Goal: Transaction & Acquisition: Book appointment/travel/reservation

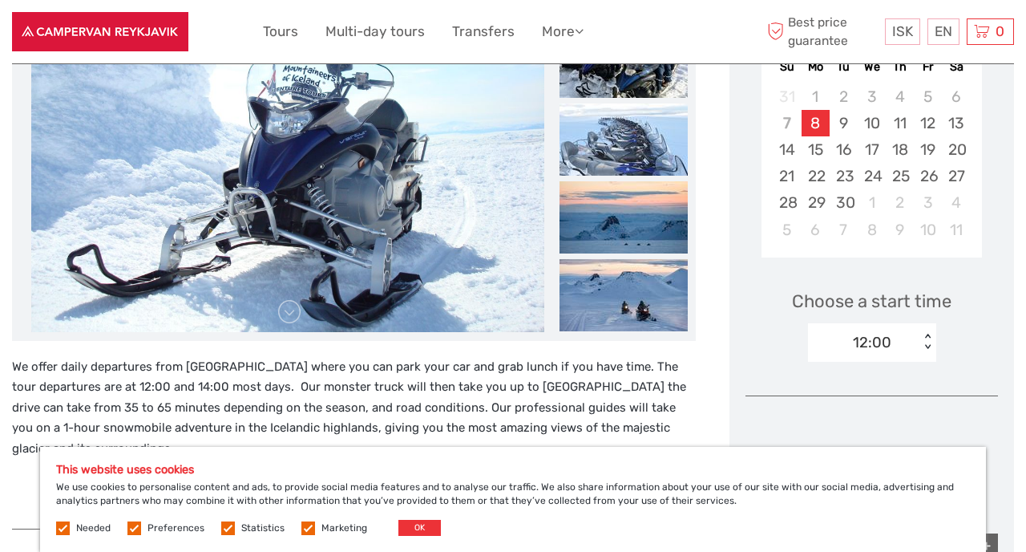
scroll to position [413, 0]
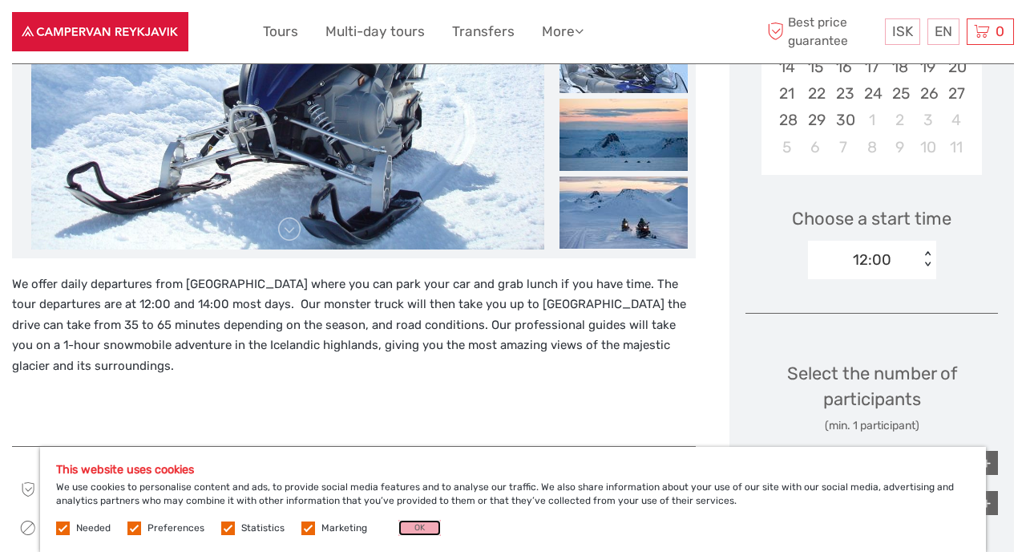
click at [420, 531] on button "OK" at bounding box center [420, 528] width 43 height 16
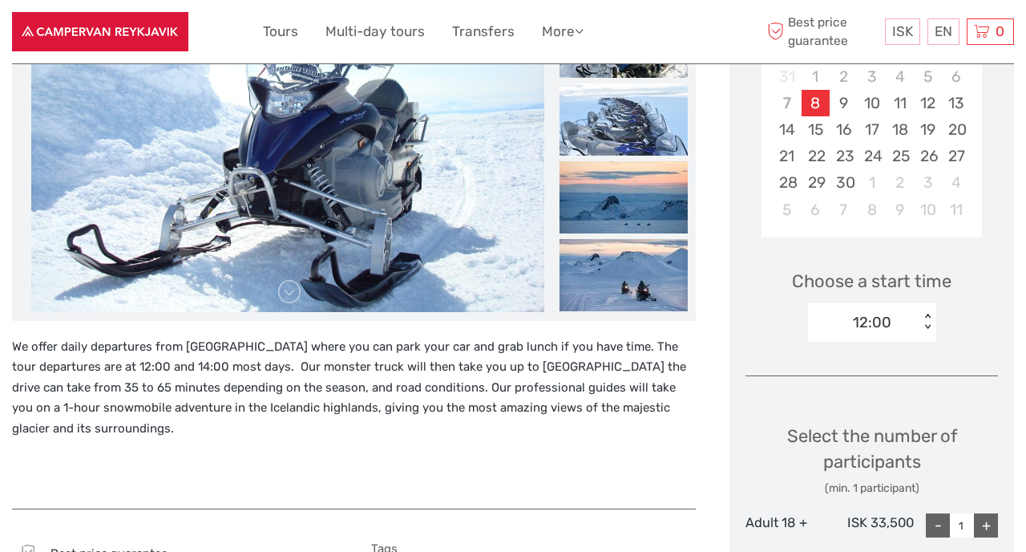
scroll to position [342, 0]
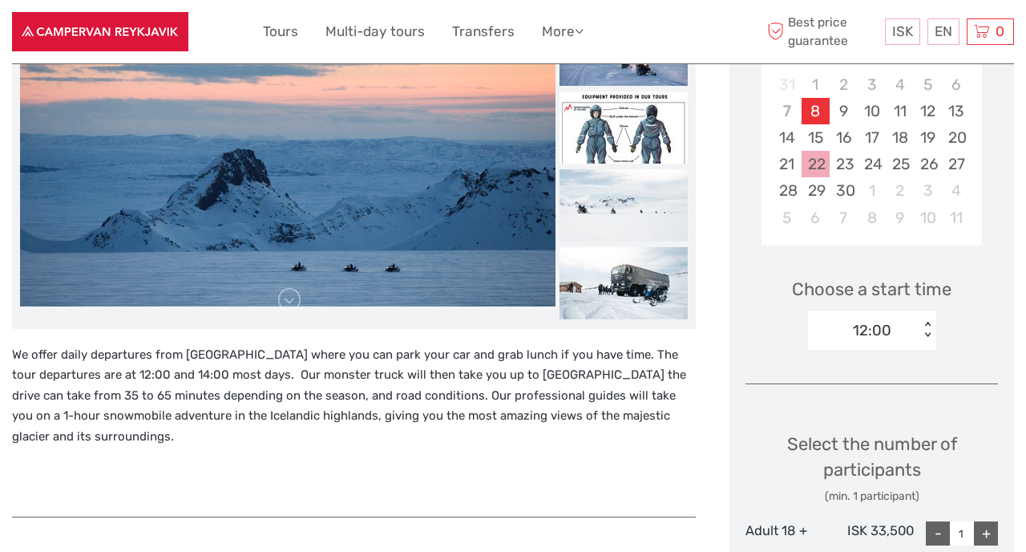
click at [814, 170] on div "22" at bounding box center [816, 164] width 28 height 26
click at [906, 322] on div "12:00" at bounding box center [863, 330] width 111 height 24
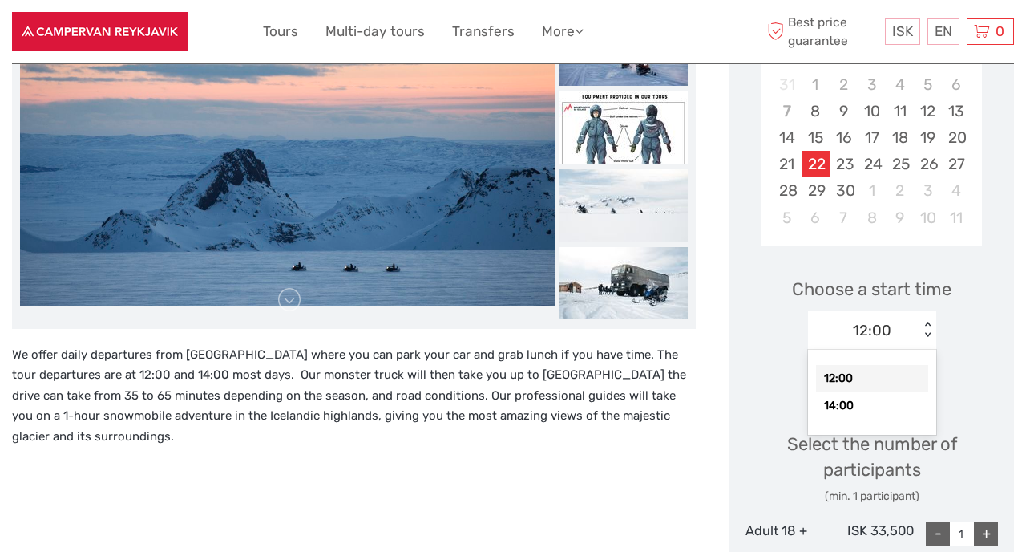
click at [869, 376] on div "12:00" at bounding box center [872, 378] width 112 height 27
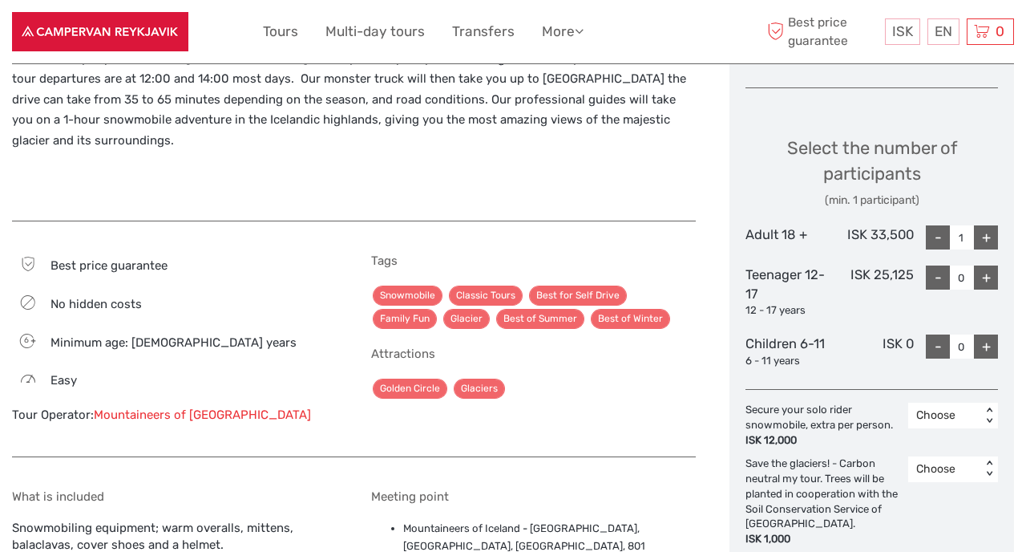
scroll to position [697, 0]
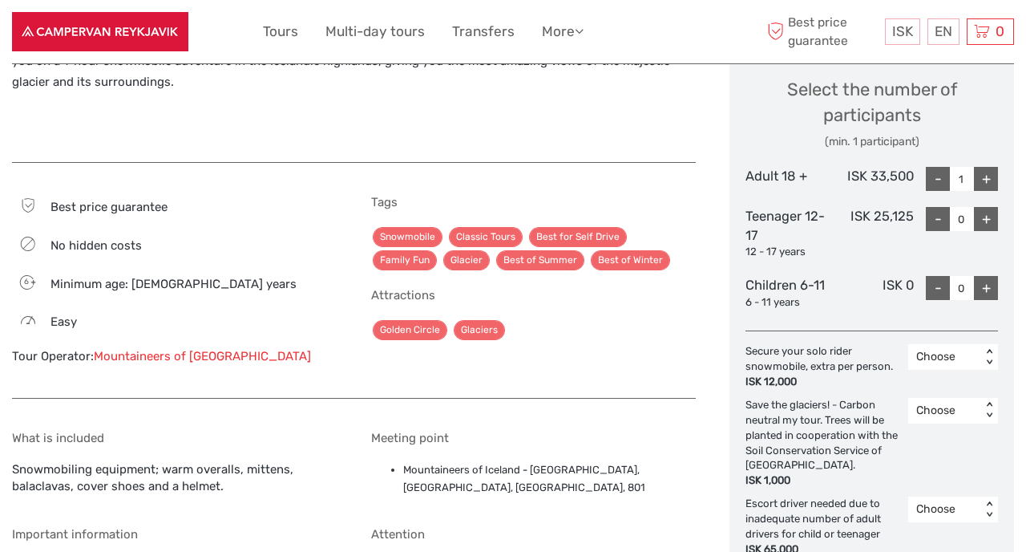
click at [979, 347] on div "Choose" at bounding box center [945, 356] width 73 height 19
click at [938, 423] on div "1" at bounding box center [954, 425] width 74 height 27
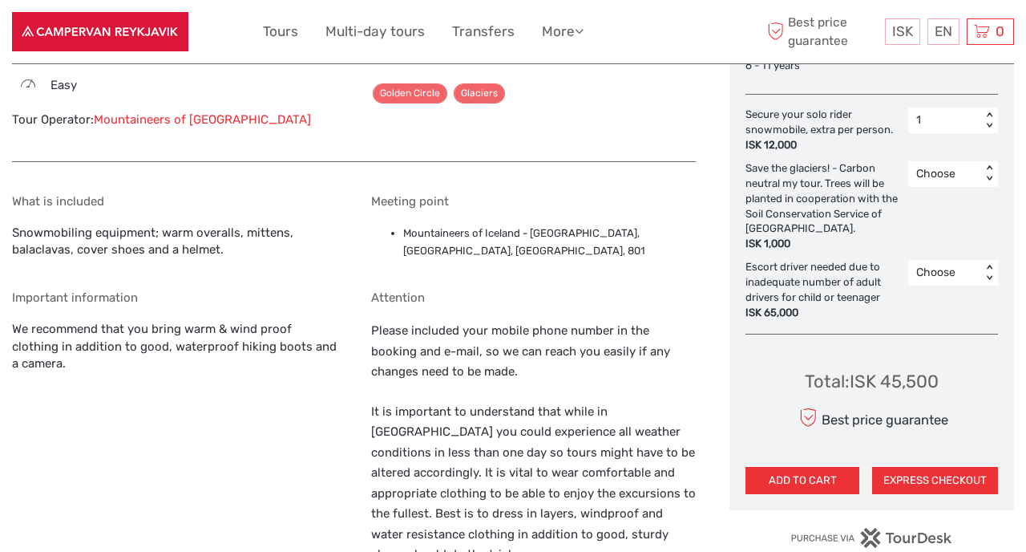
scroll to position [935, 0]
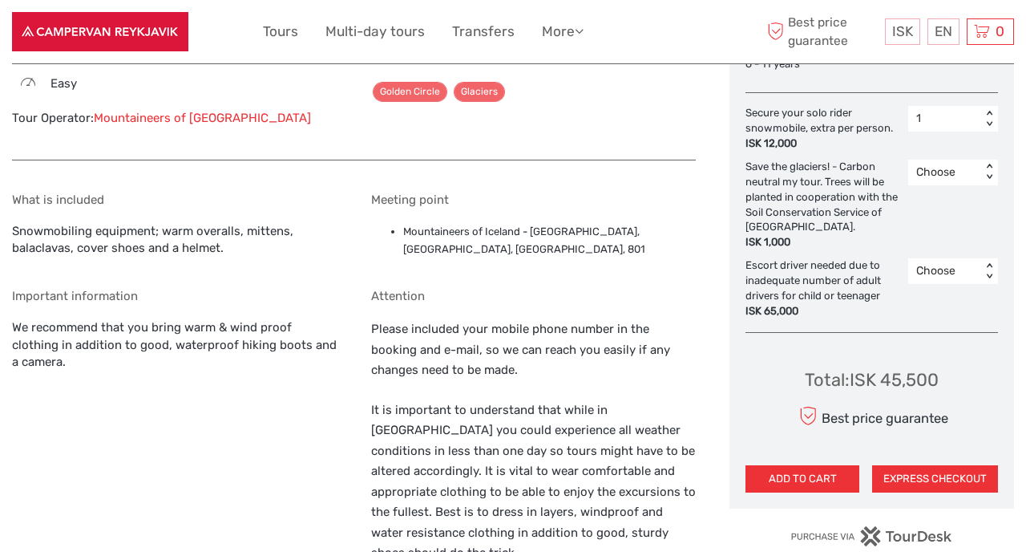
click at [949, 266] on div "Choose" at bounding box center [945, 271] width 57 height 16
click at [949, 269] on div "Choose" at bounding box center [945, 271] width 57 height 16
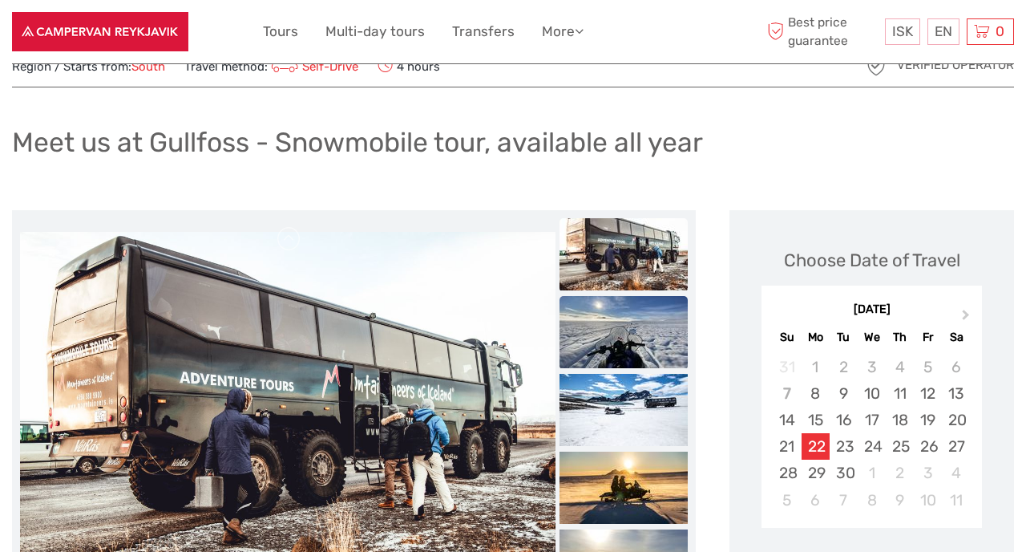
scroll to position [109, 0]
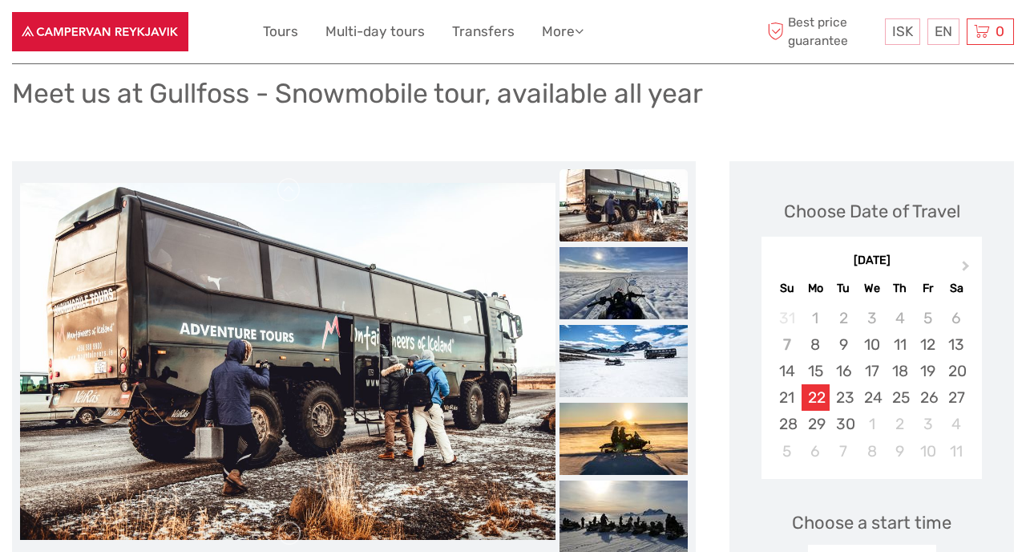
click at [455, 358] on img at bounding box center [288, 361] width 536 height 357
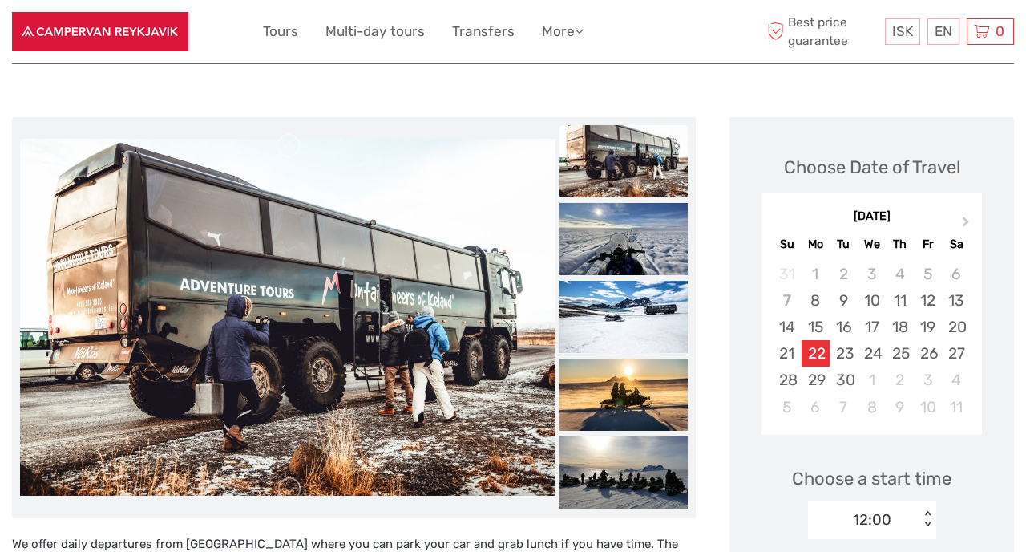
scroll to position [221, 0]
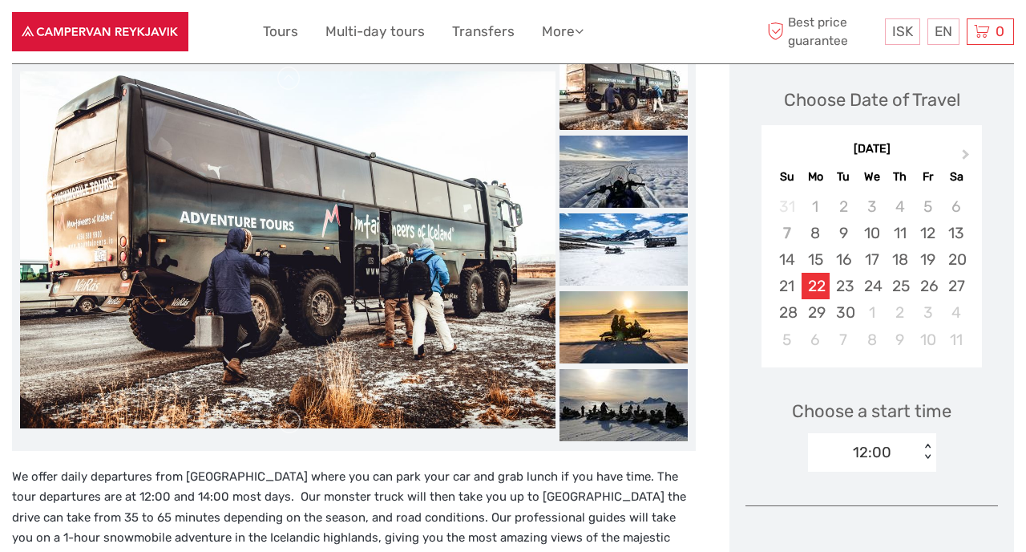
click at [402, 284] on img at bounding box center [288, 249] width 536 height 357
click at [660, 136] on img at bounding box center [624, 172] width 128 height 72
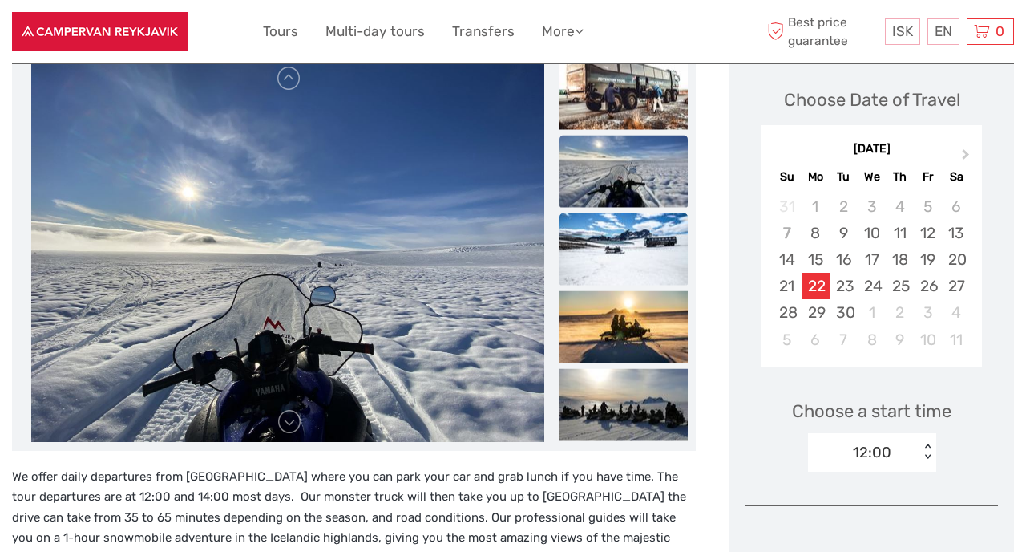
click at [627, 233] on img at bounding box center [624, 249] width 128 height 72
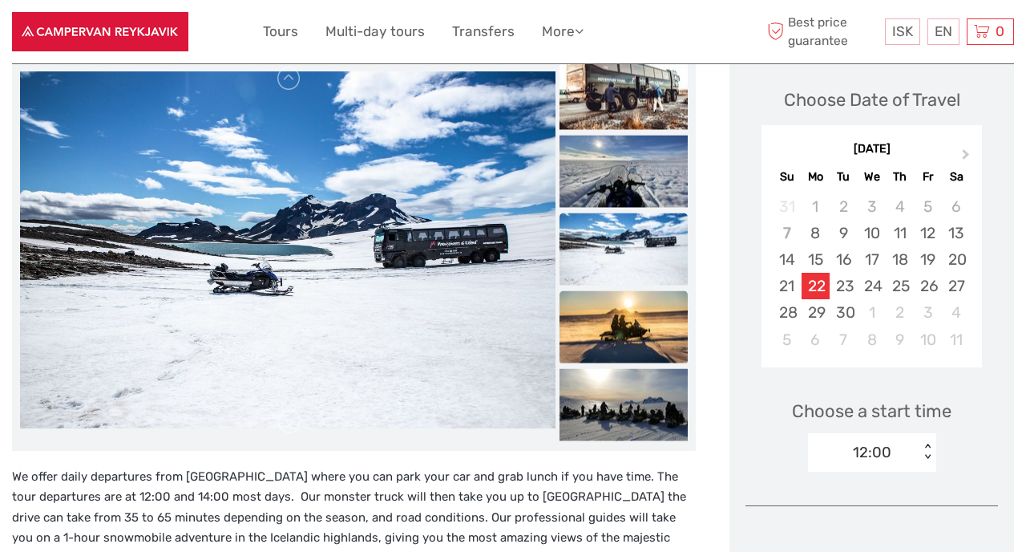
click at [631, 341] on img at bounding box center [624, 326] width 128 height 72
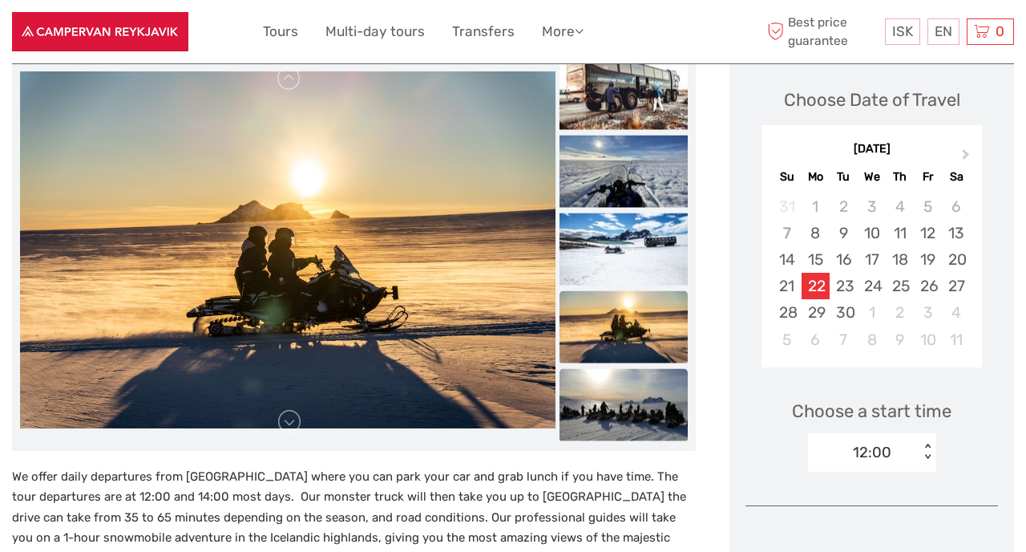
click at [637, 388] on img at bounding box center [624, 404] width 128 height 72
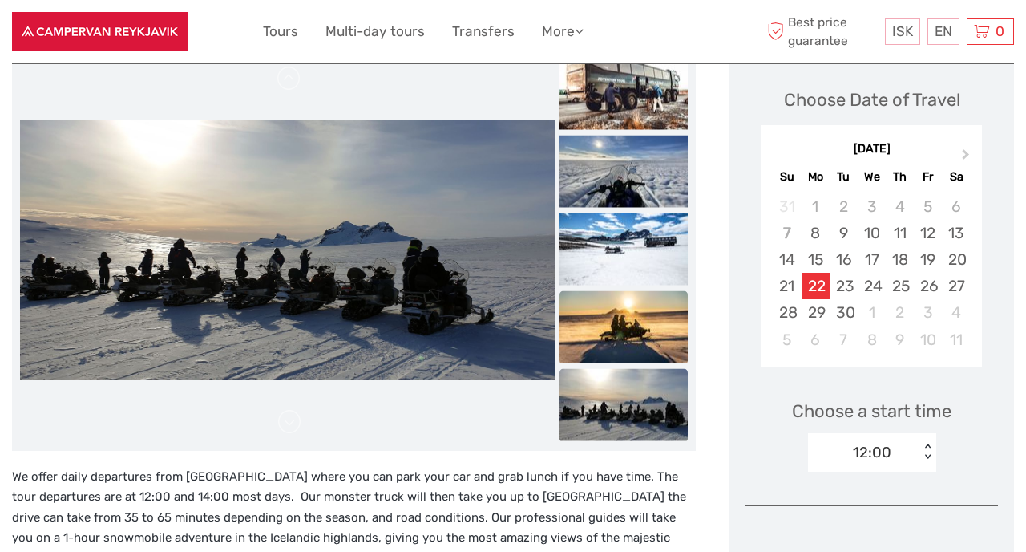
click at [640, 328] on img at bounding box center [624, 326] width 128 height 72
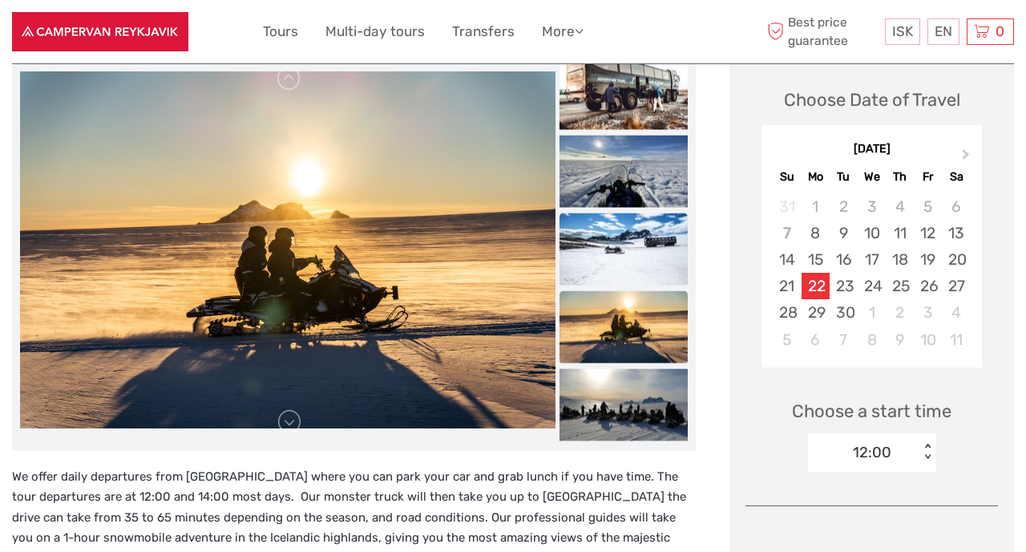
click at [638, 264] on img at bounding box center [624, 249] width 128 height 72
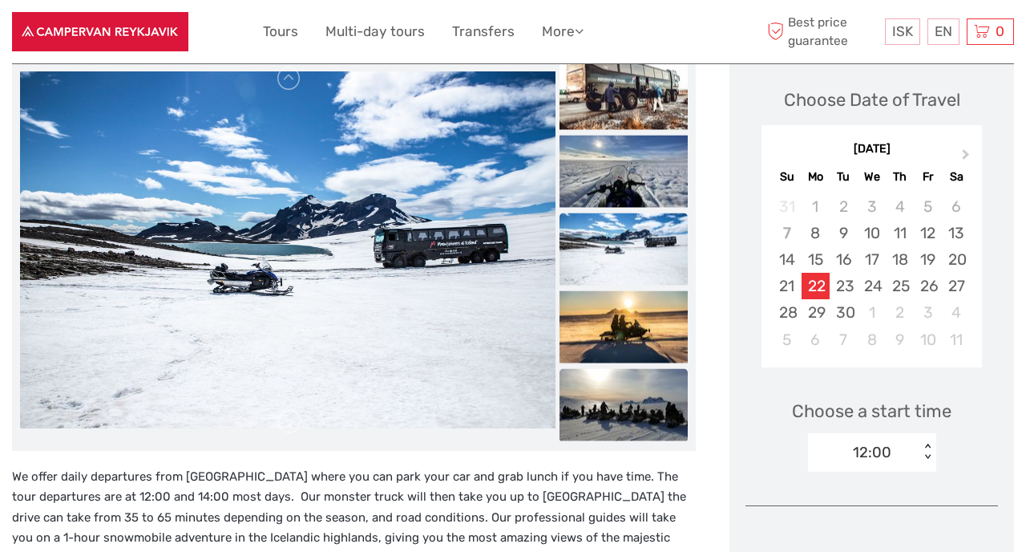
click at [617, 388] on img at bounding box center [624, 404] width 128 height 72
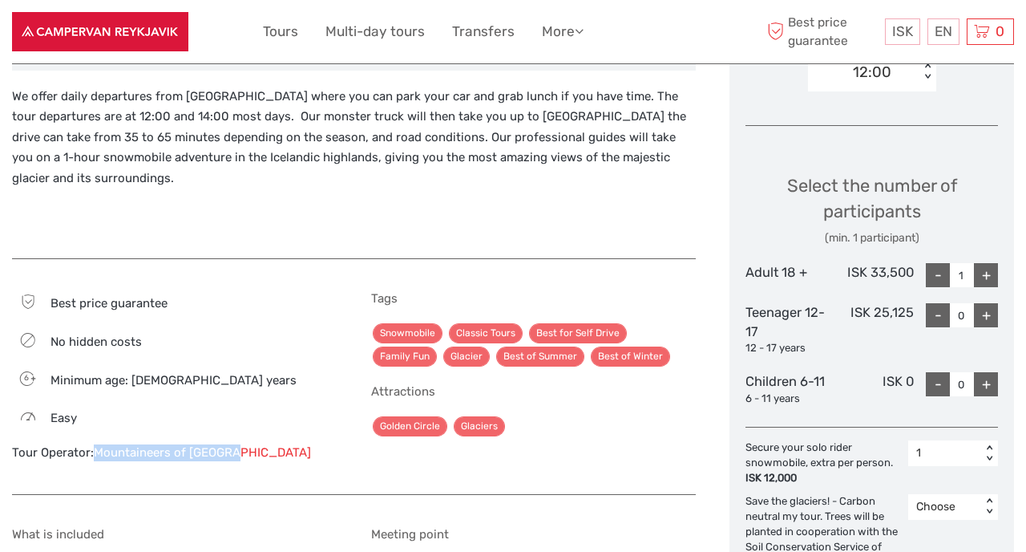
scroll to position [674, 0]
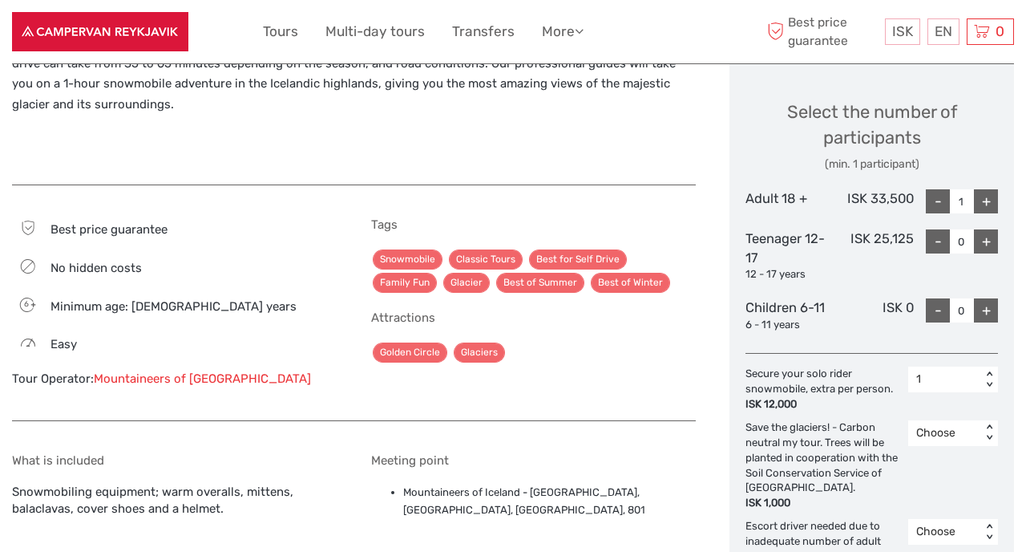
click at [961, 377] on div "1" at bounding box center [945, 379] width 57 height 16
click at [944, 417] on div "Choose" at bounding box center [954, 420] width 74 height 27
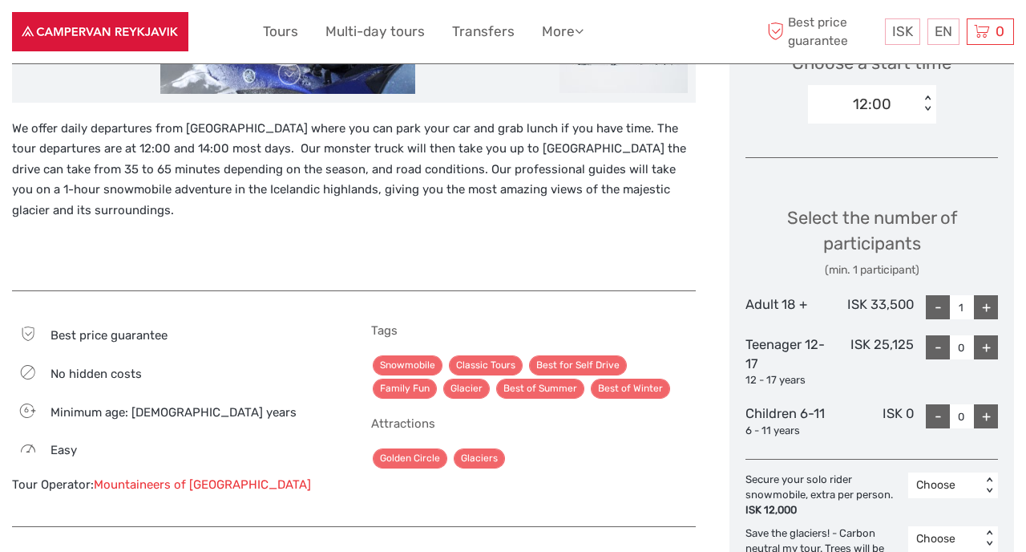
scroll to position [547, 0]
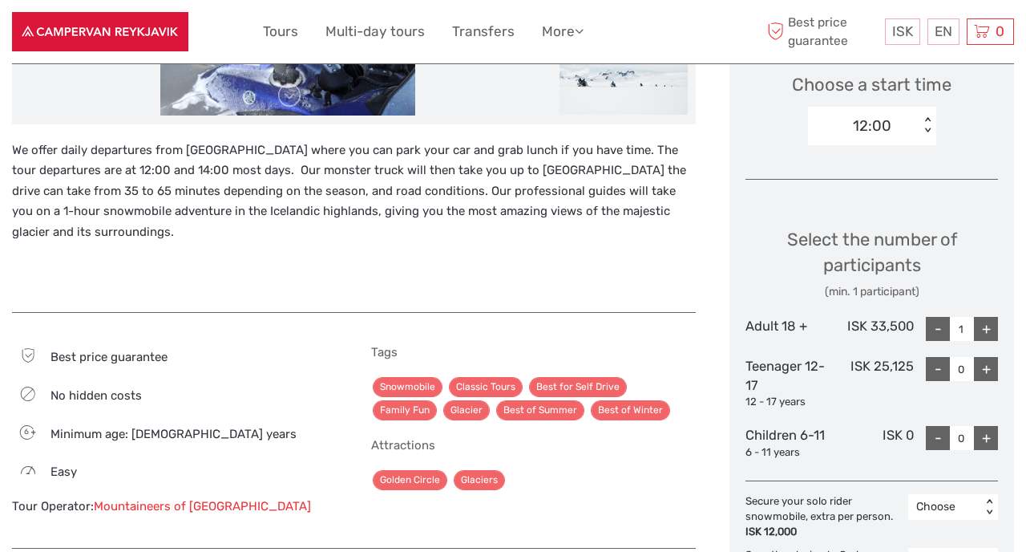
click at [993, 330] on div "+" at bounding box center [986, 329] width 24 height 24
type input "2"
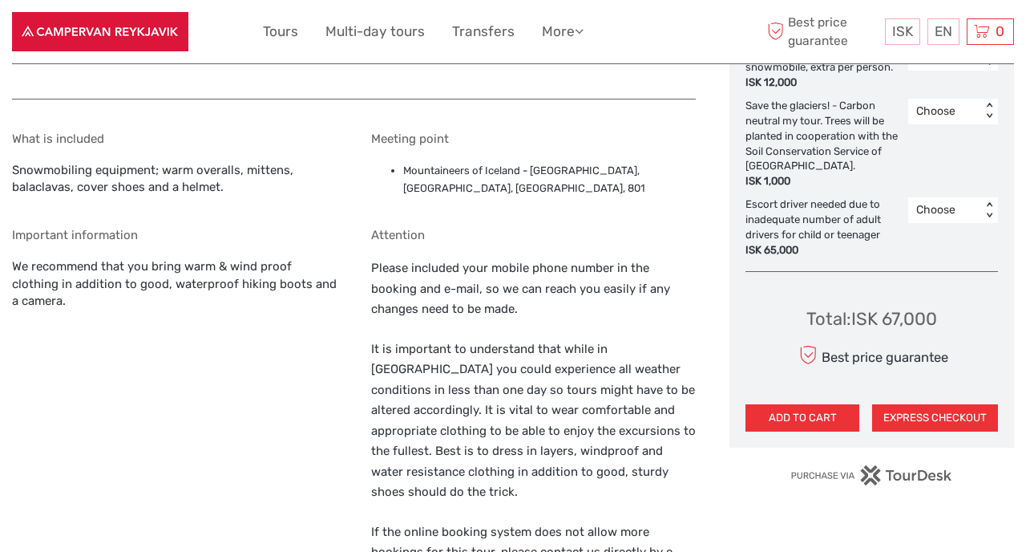
scroll to position [1002, 0]
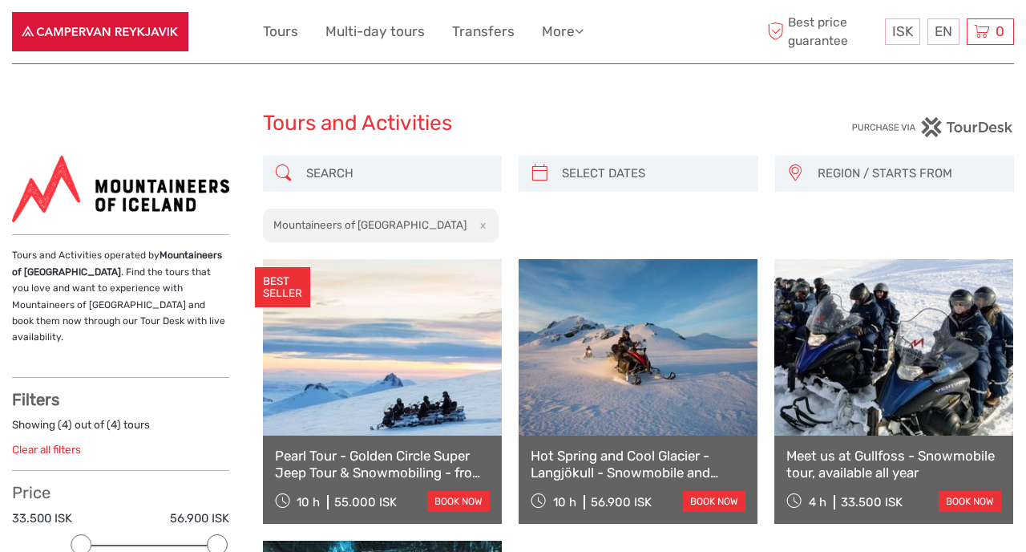
select select
drag, startPoint x: 159, startPoint y: 257, endPoint x: 56, endPoint y: 273, distance: 103.8
click at [56, 273] on p "Tours and Activities operated by Mountaineers of Iceland . Find the tours that …" at bounding box center [120, 296] width 217 height 98
copy strong "Mountaineers of [GEOGRAPHIC_DATA]"
click at [936, 330] on link at bounding box center [894, 347] width 239 height 176
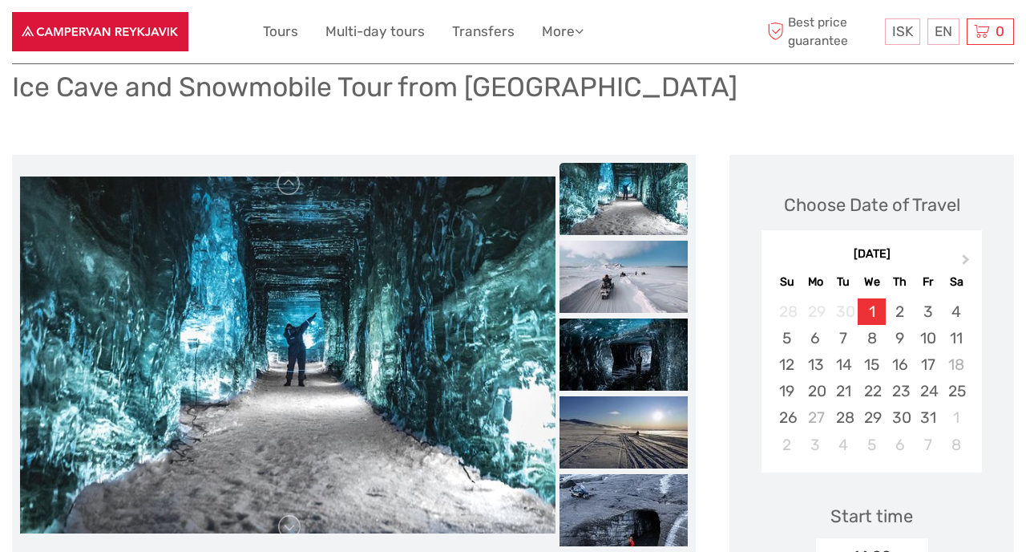
scroll to position [147, 0]
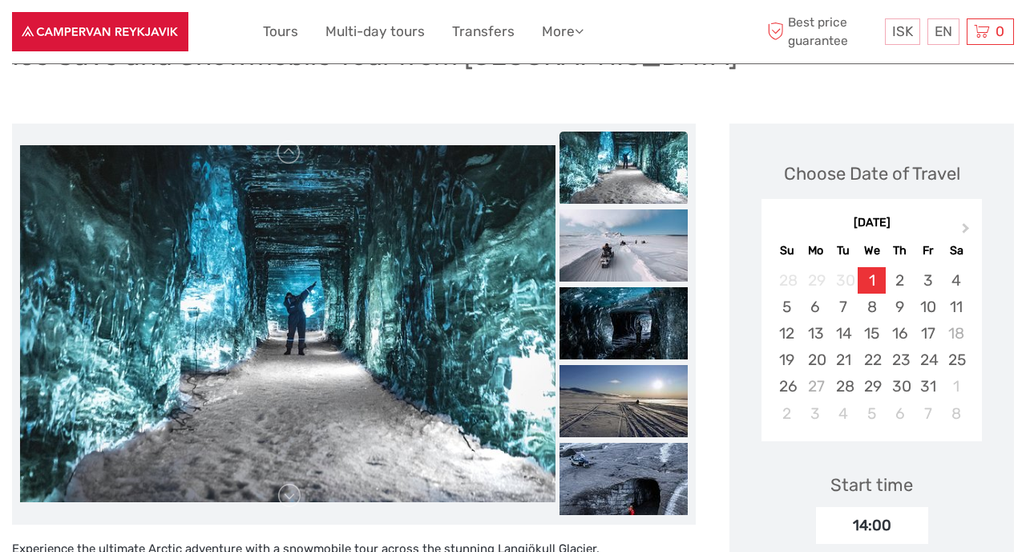
click at [477, 302] on img at bounding box center [288, 323] width 536 height 357
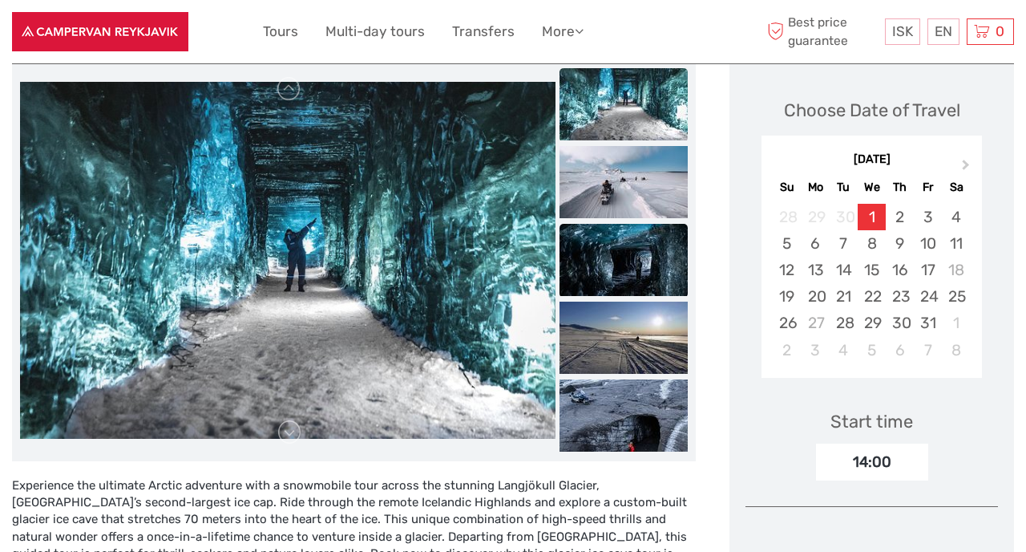
click at [614, 269] on img at bounding box center [624, 260] width 128 height 72
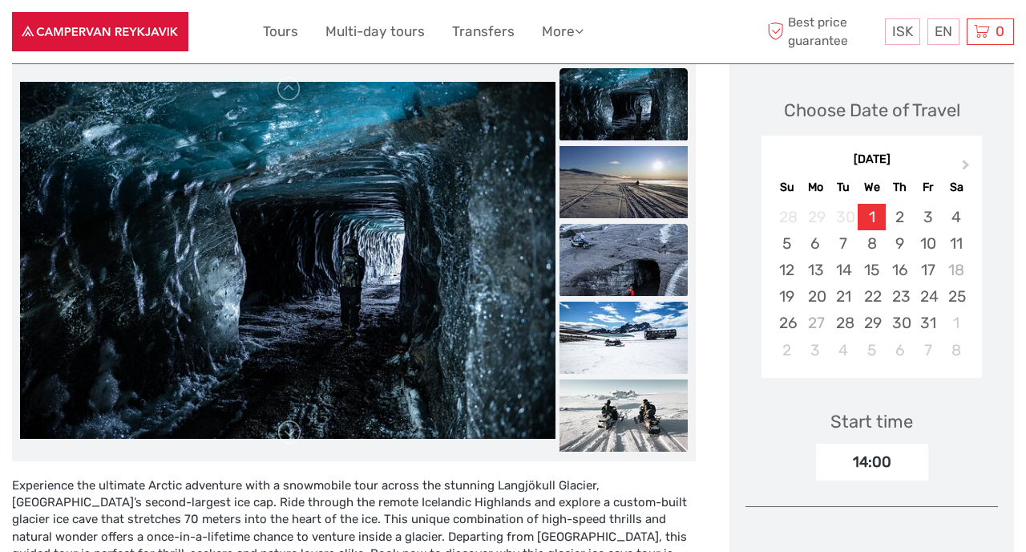
click at [621, 279] on img at bounding box center [624, 260] width 128 height 72
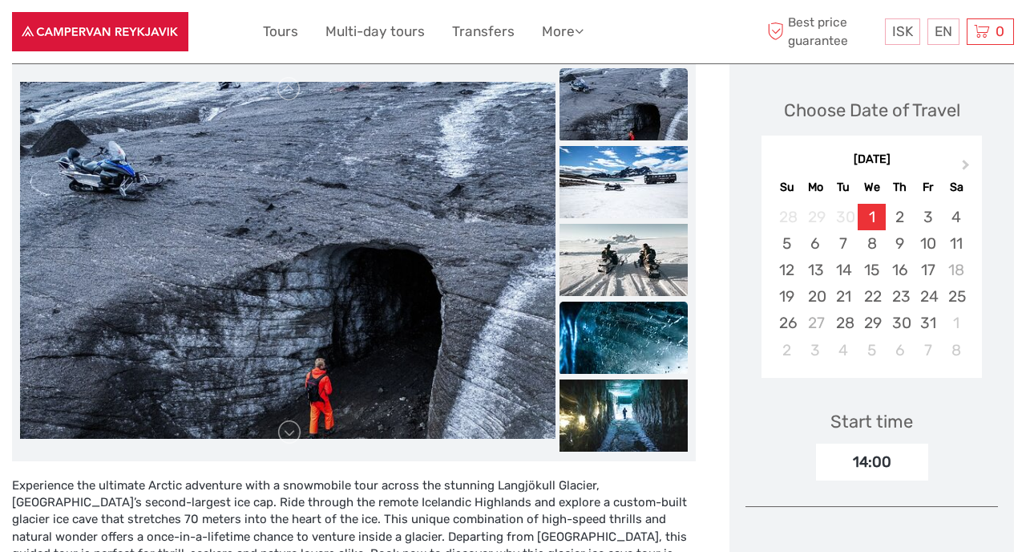
click at [629, 304] on img at bounding box center [624, 338] width 128 height 72
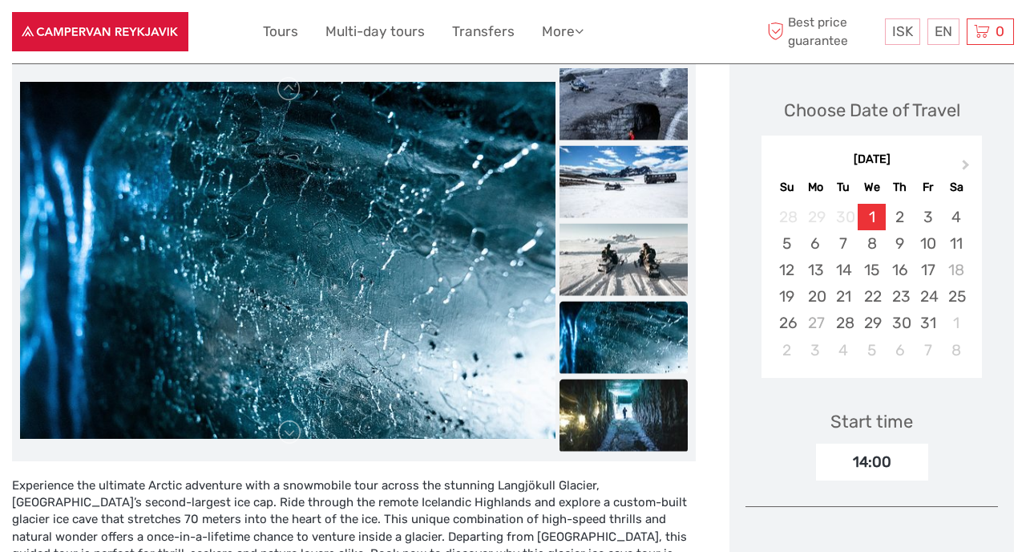
click at [624, 383] on img at bounding box center [624, 414] width 128 height 72
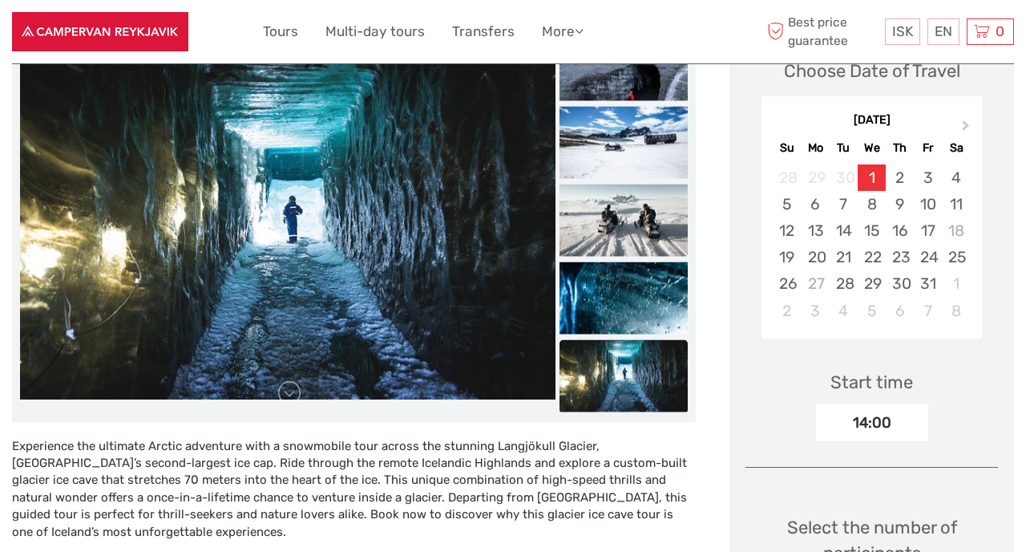
scroll to position [0, 0]
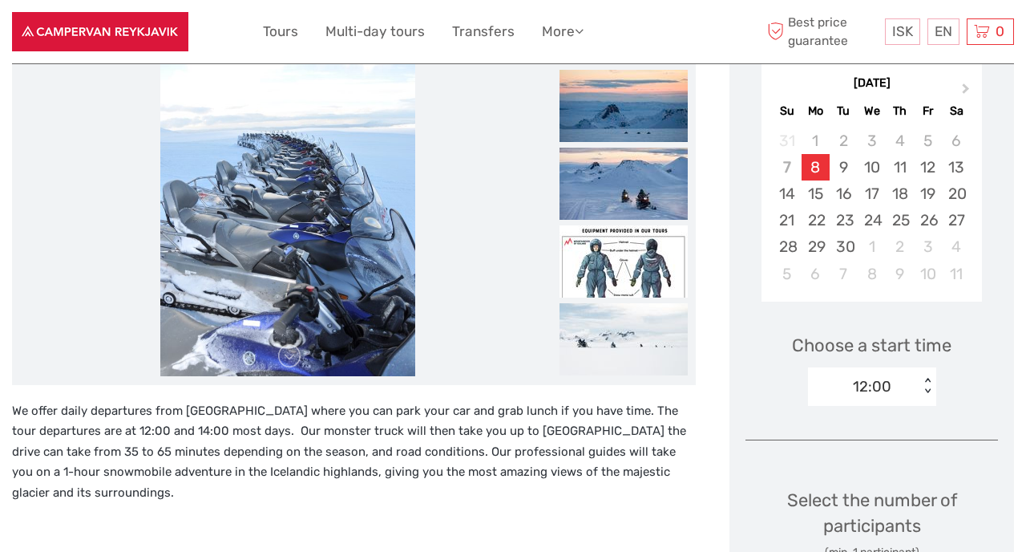
scroll to position [284, 0]
